Goal: Find specific page/section: Find specific page/section

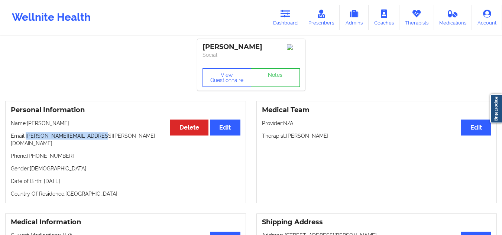
click at [276, 26] on link "Dashboard" at bounding box center [285, 17] width 36 height 25
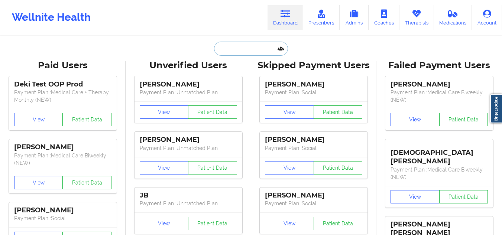
click at [266, 46] on input "text" at bounding box center [251, 49] width 74 height 14
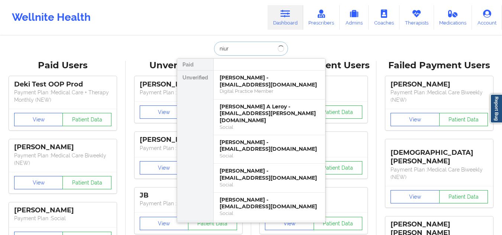
type input "niurk"
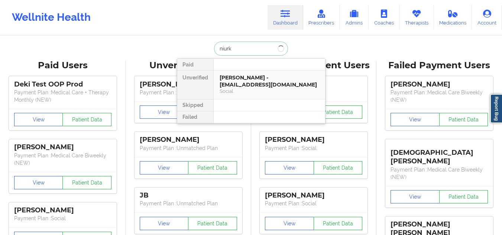
click at [244, 97] on div "[PERSON_NAME] - [EMAIL_ADDRESS][DOMAIN_NAME] Social" at bounding box center [269, 85] width 111 height 29
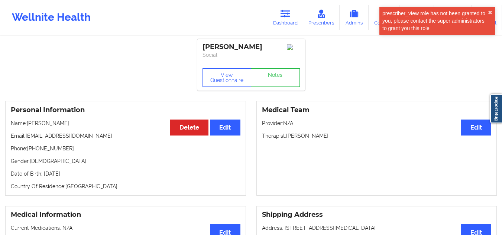
click at [233, 48] on div "[PERSON_NAME]" at bounding box center [250, 47] width 97 height 9
copy div "[PERSON_NAME]"
